Goal: Complete application form

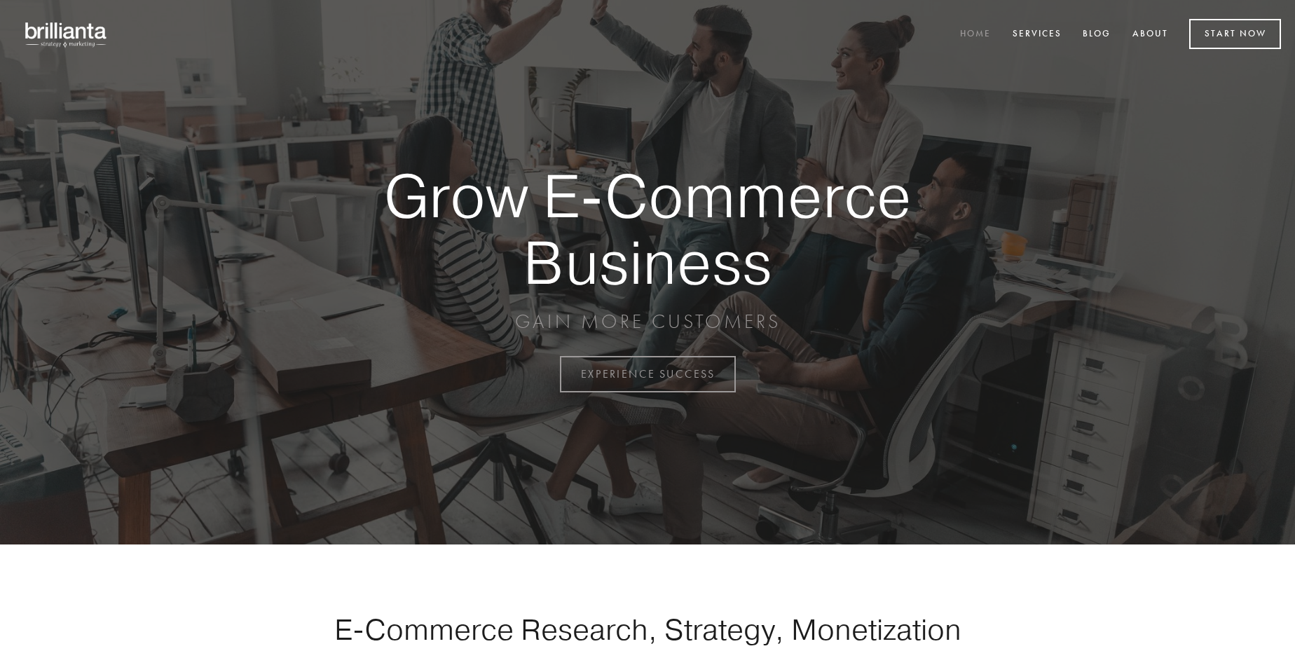
scroll to position [3674, 0]
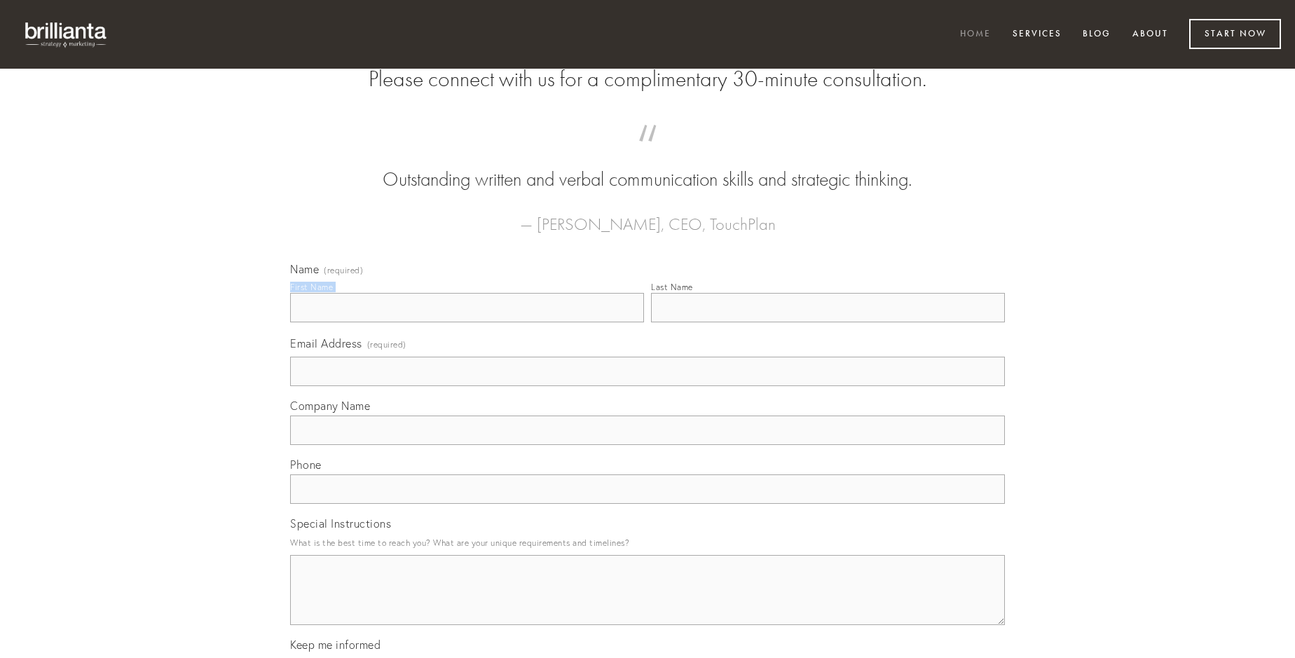
type input "[PERSON_NAME]"
click at [828, 322] on input "Last Name" at bounding box center [828, 307] width 354 height 29
type input "[PERSON_NAME]"
click at [648, 386] on input "Email Address (required)" at bounding box center [647, 371] width 715 height 29
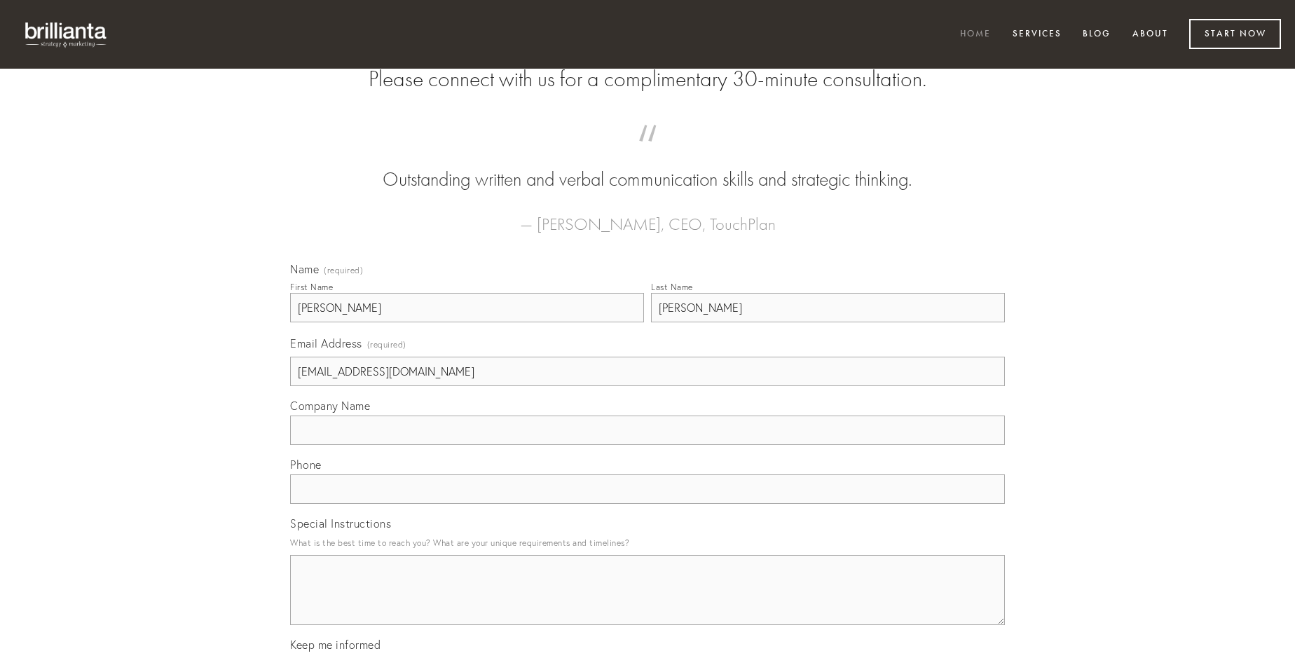
type input "[EMAIL_ADDRESS][DOMAIN_NAME]"
click at [648, 445] on input "Company Name" at bounding box center [647, 430] width 715 height 29
type input "cohibeo"
click at [648, 504] on input "text" at bounding box center [647, 488] width 715 height 29
click at [648, 603] on textarea "Special Instructions" at bounding box center [647, 590] width 715 height 70
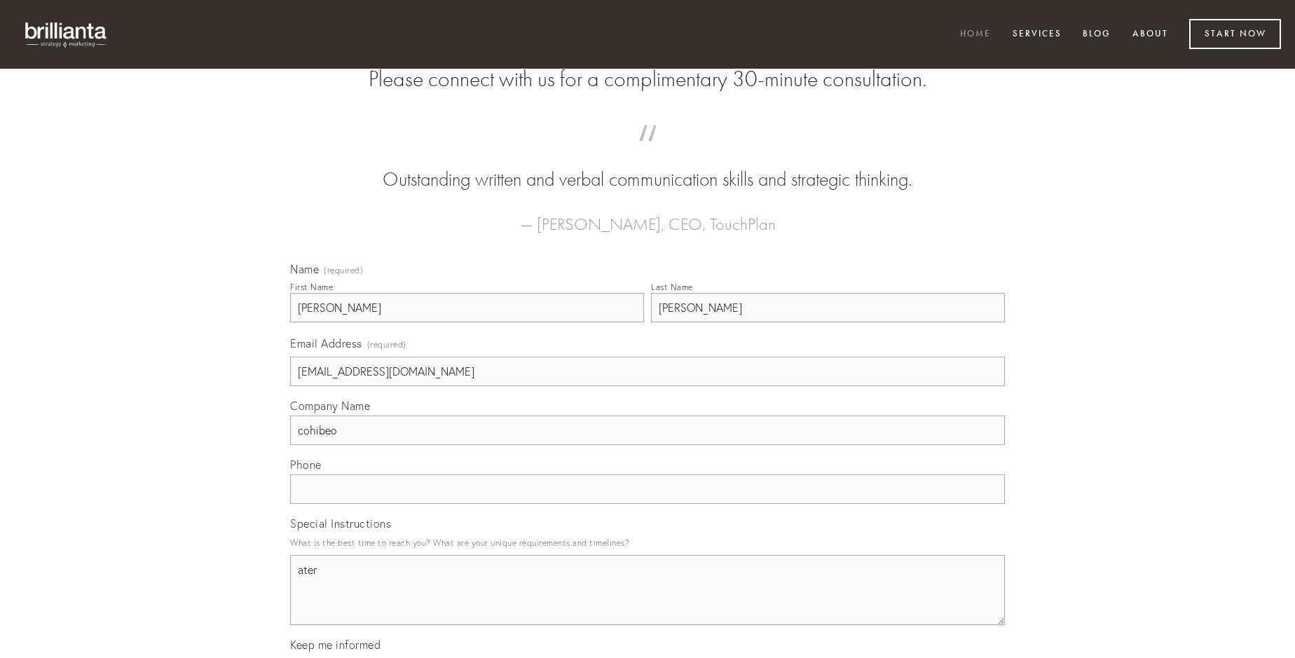
type textarea "ater"
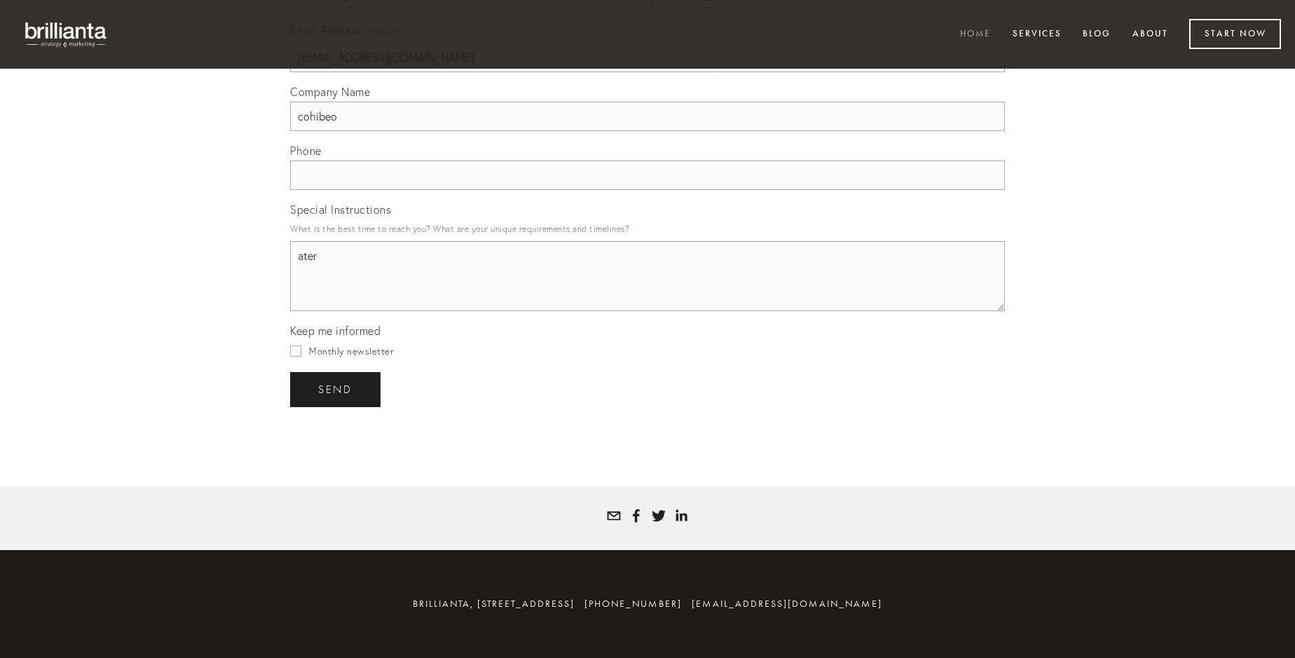
click at [336, 389] on span "send" at bounding box center [335, 389] width 34 height 13
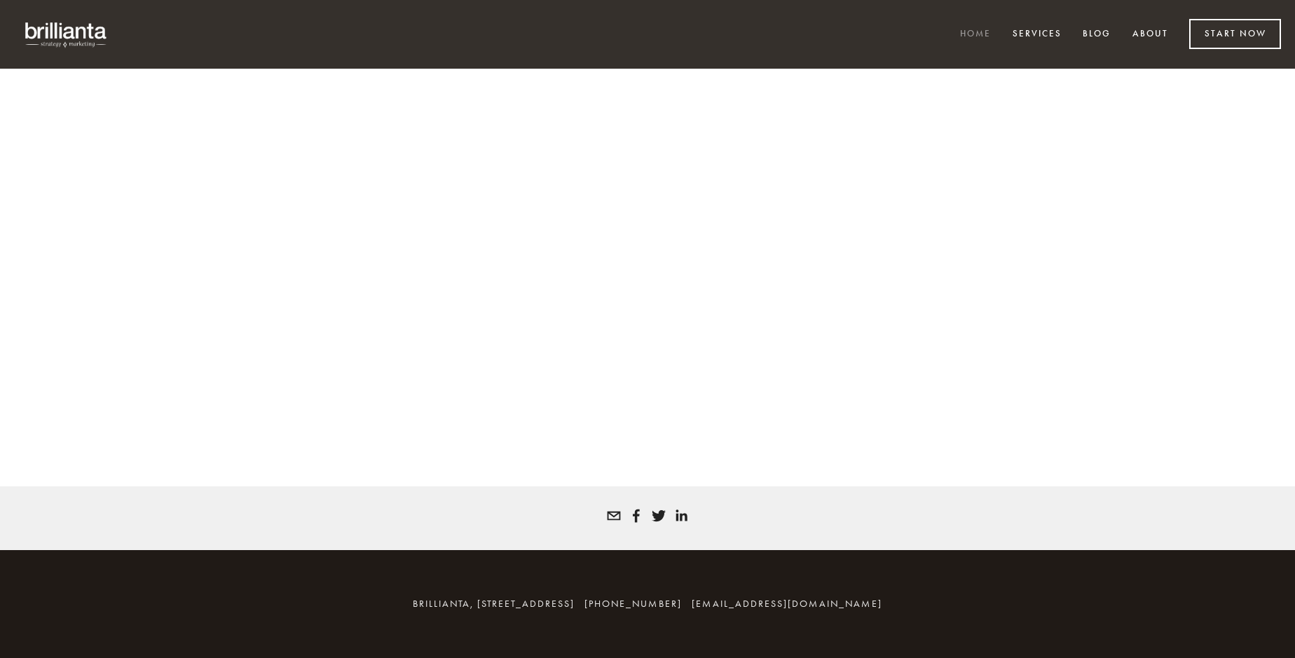
scroll to position [3655, 0]
